Goal: Find specific page/section: Find specific page/section

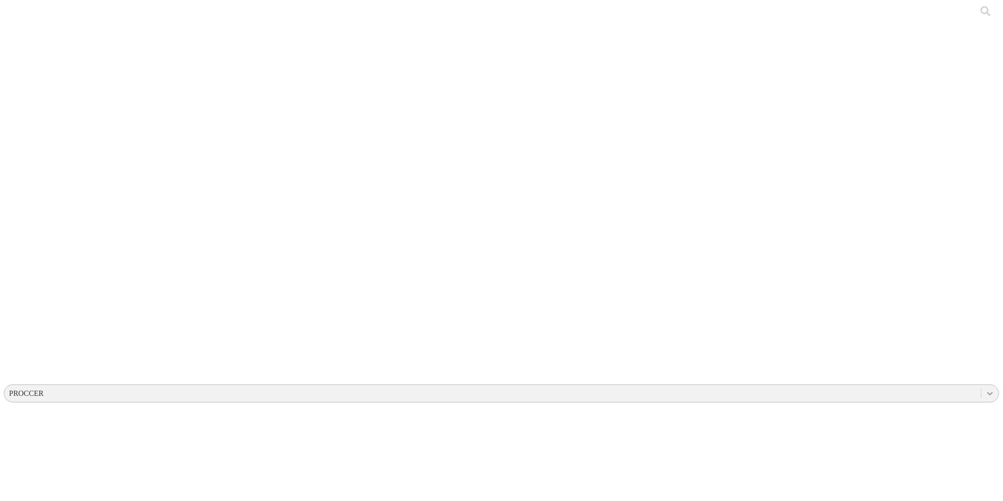
click at [985, 389] on icon at bounding box center [989, 393] width 9 height 9
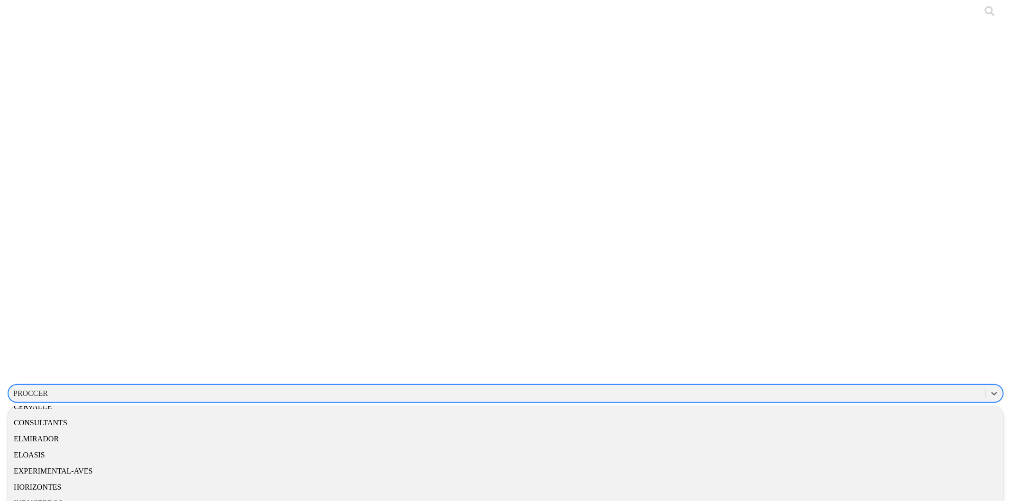
scroll to position [190, 0]
click at [873, 411] on div "CONSULTANTS" at bounding box center [501, 419] width 995 height 16
click at [993, 389] on icon at bounding box center [997, 393] width 9 height 9
click at [878, 418] on div "PROCCER" at bounding box center [505, 426] width 1003 height 16
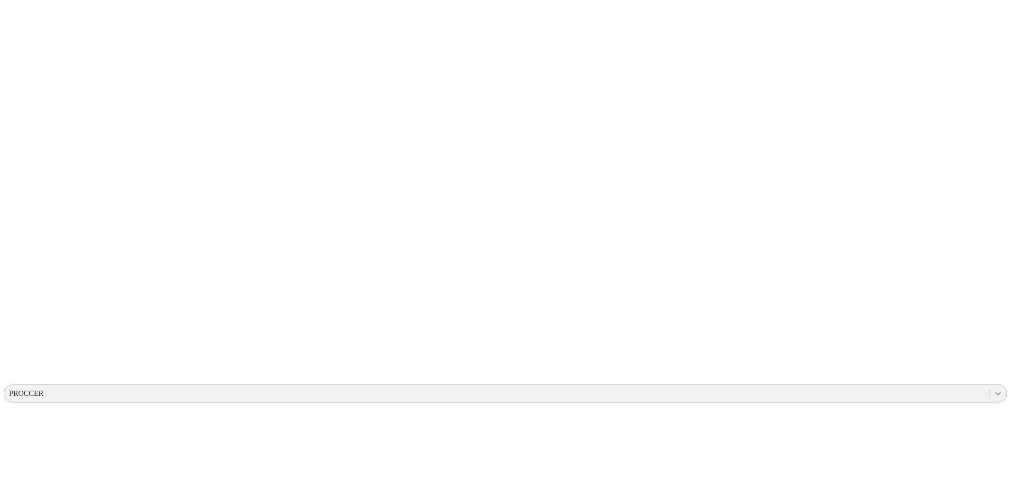
click at [993, 389] on icon at bounding box center [997, 393] width 9 height 9
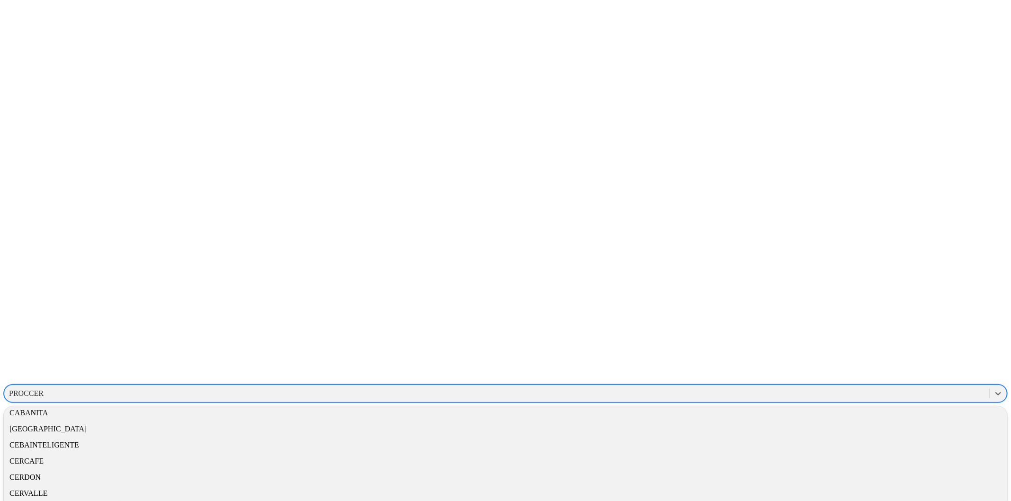
scroll to position [103, 0]
click at [882, 499] on div "CONSULTANTS" at bounding box center [505, 507] width 1003 height 16
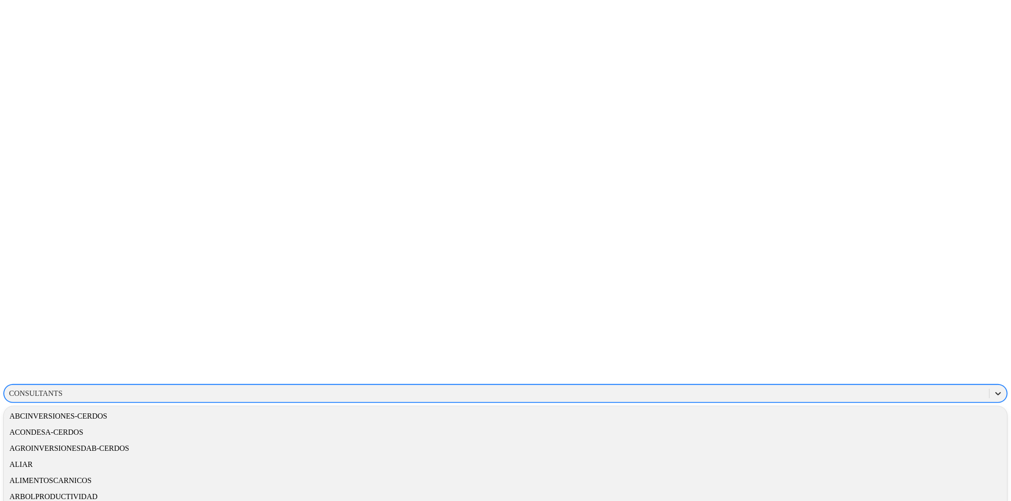
click at [993, 389] on icon at bounding box center [997, 393] width 9 height 9
click at [884, 418] on div "PROCCER" at bounding box center [505, 426] width 1003 height 16
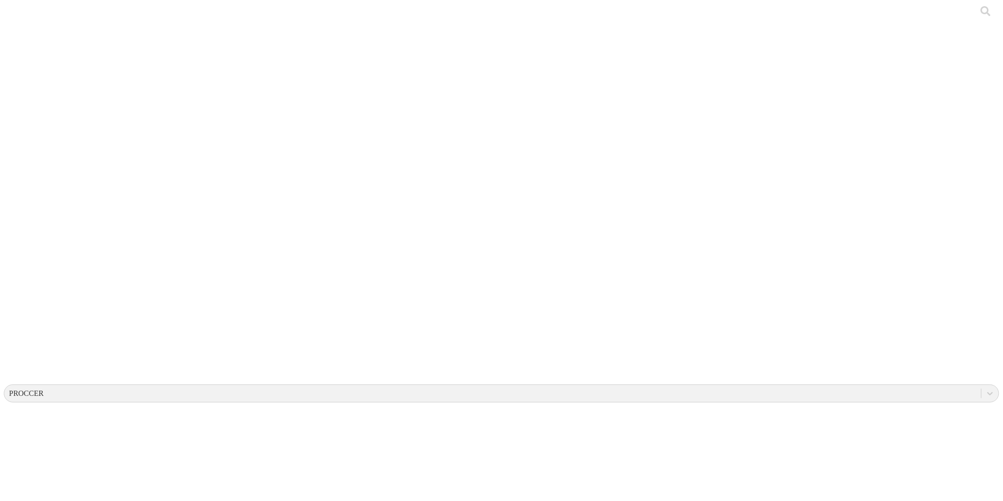
click at [985, 389] on icon at bounding box center [989, 393] width 9 height 9
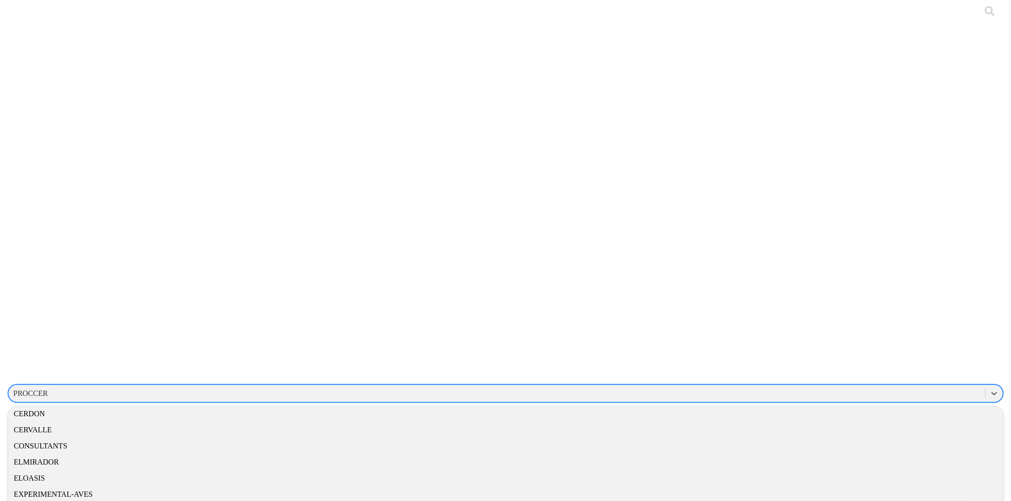
scroll to position [171, 0]
click at [881, 431] on div "CONSULTANTS" at bounding box center [501, 439] width 995 height 16
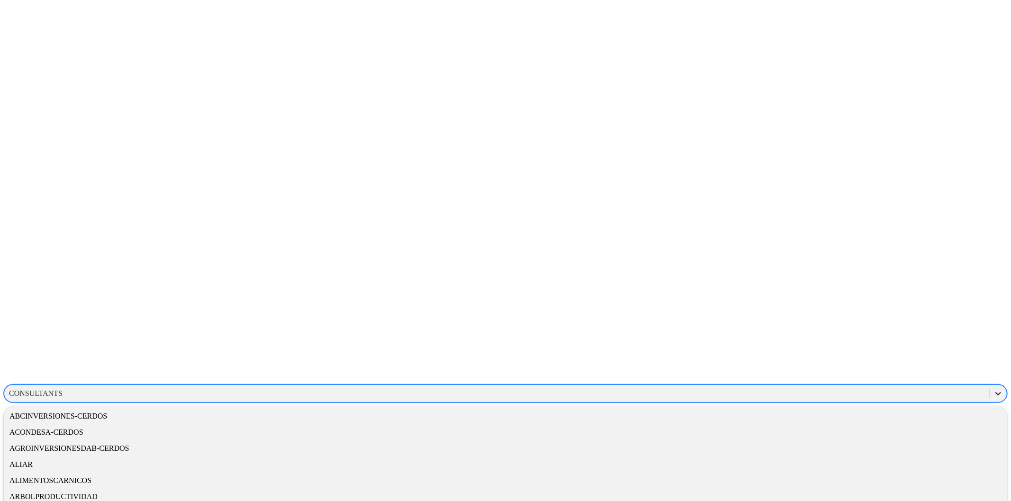
click at [995, 392] on icon at bounding box center [998, 393] width 6 height 3
click at [879, 418] on div "PROCCER" at bounding box center [505, 426] width 1003 height 16
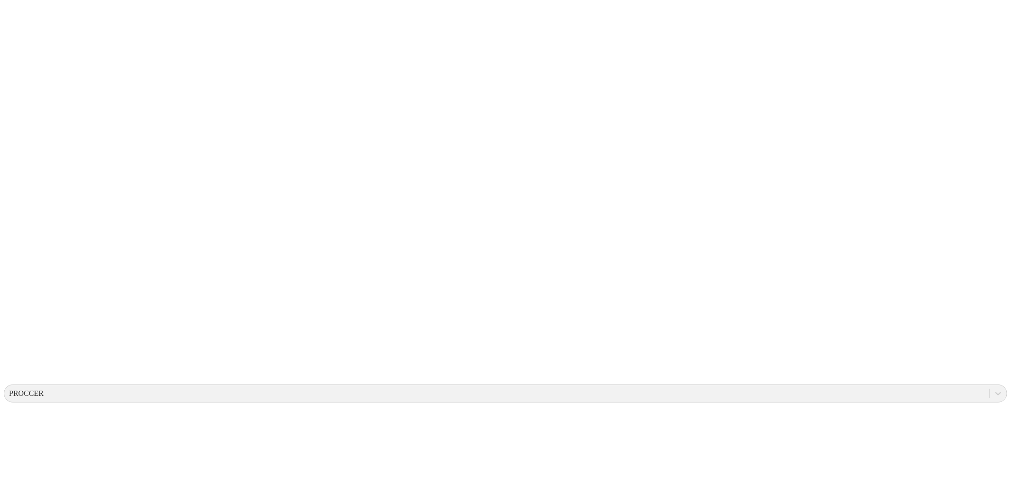
click at [993, 389] on icon at bounding box center [997, 393] width 9 height 9
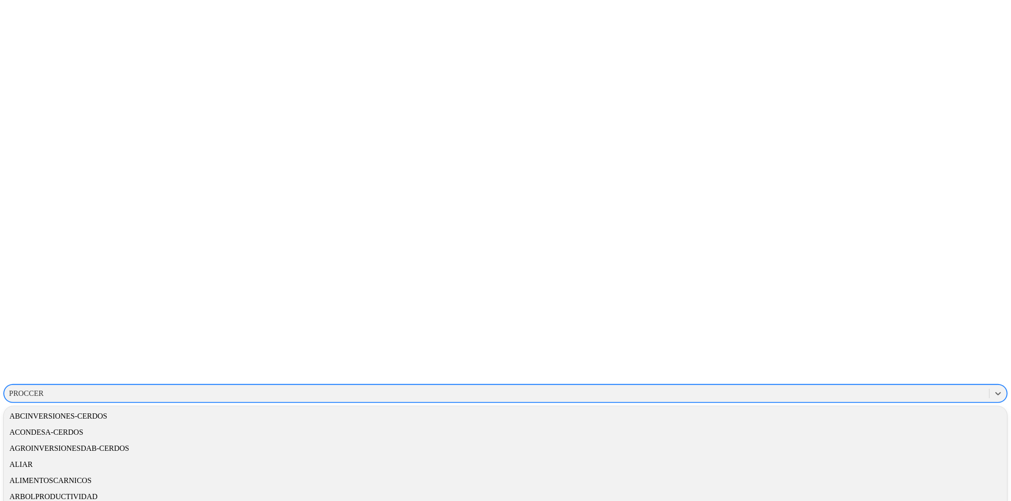
click at [868, 489] on div "ARBOLPRODUCTIVIDAD" at bounding box center [505, 497] width 1003 height 16
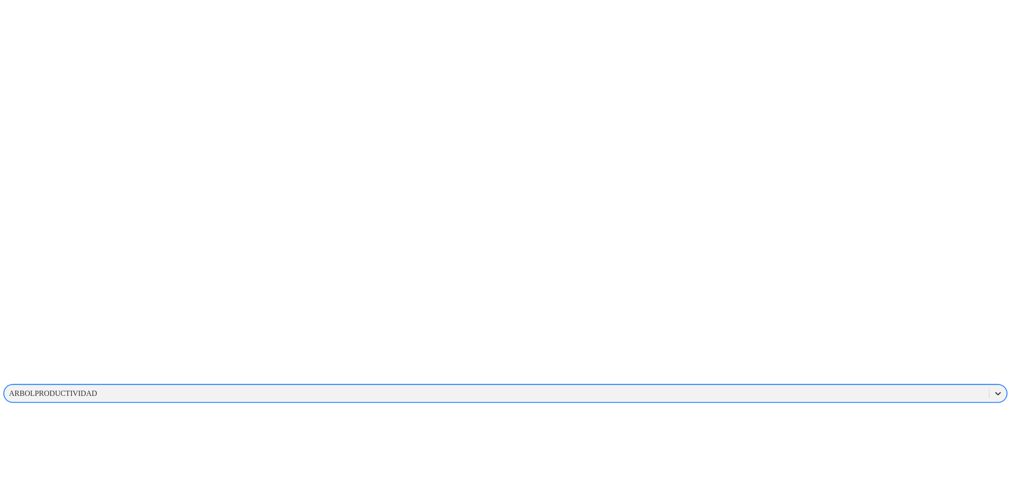
click at [993, 389] on icon at bounding box center [997, 393] width 9 height 9
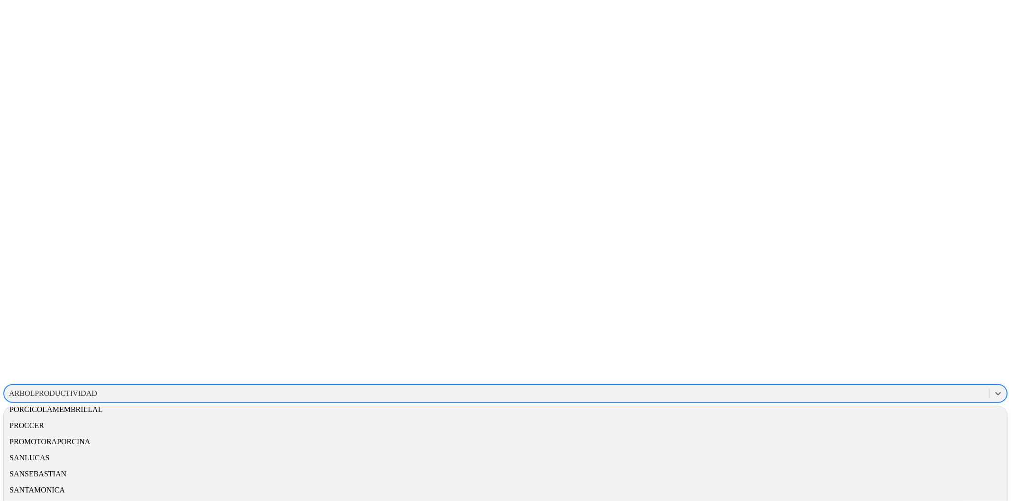
scroll to position [533, 0]
click at [879, 418] on div "PROCCER" at bounding box center [505, 426] width 1003 height 16
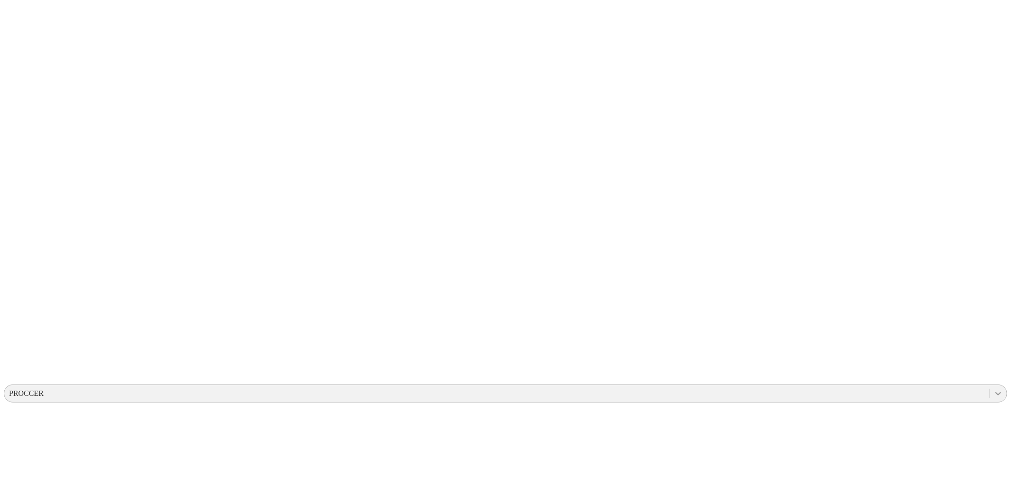
click at [995, 392] on icon at bounding box center [998, 393] width 6 height 3
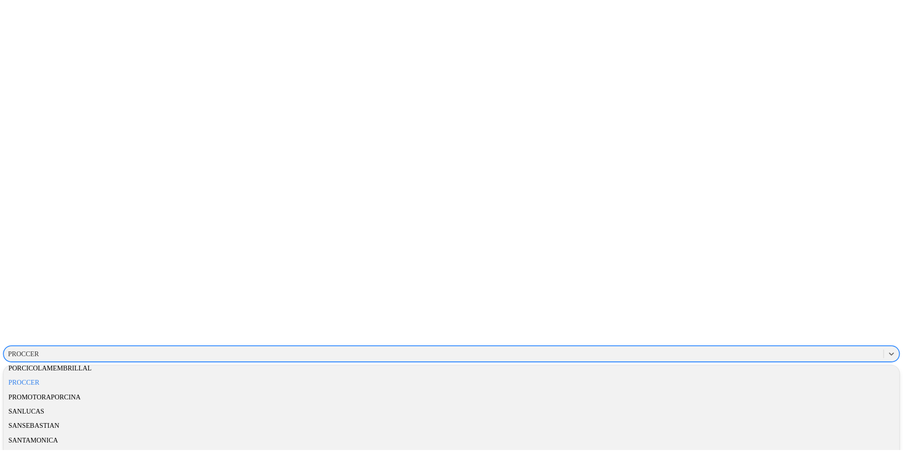
scroll to position [605, 0]
click at [889, 418] on div "PROCCER" at bounding box center [505, 426] width 1003 height 16
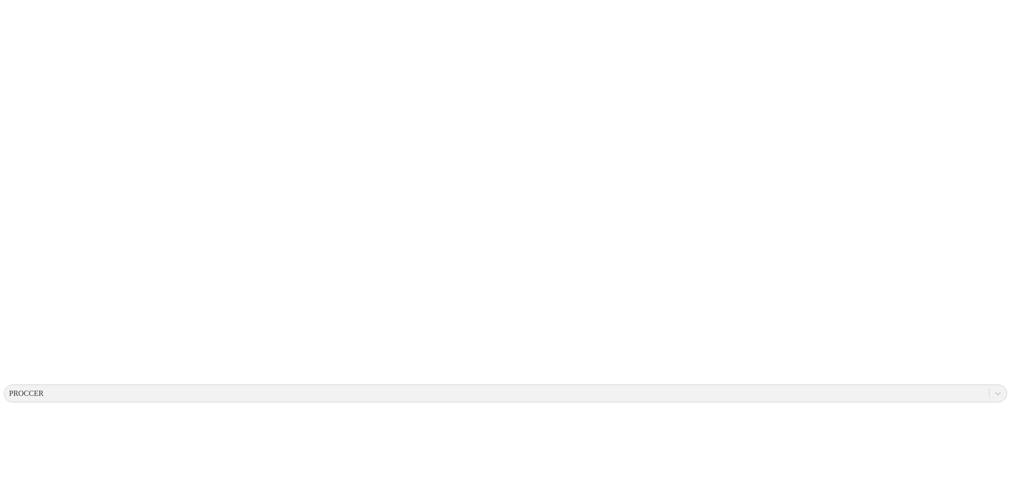
drag, startPoint x: 373, startPoint y: 62, endPoint x: 370, endPoint y: 67, distance: 5.9
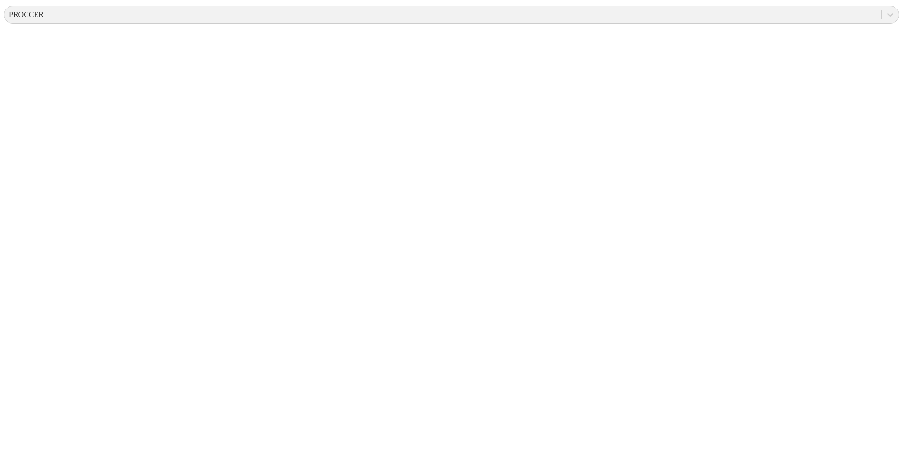
scroll to position [154, 0]
